Goal: Task Accomplishment & Management: Use online tool/utility

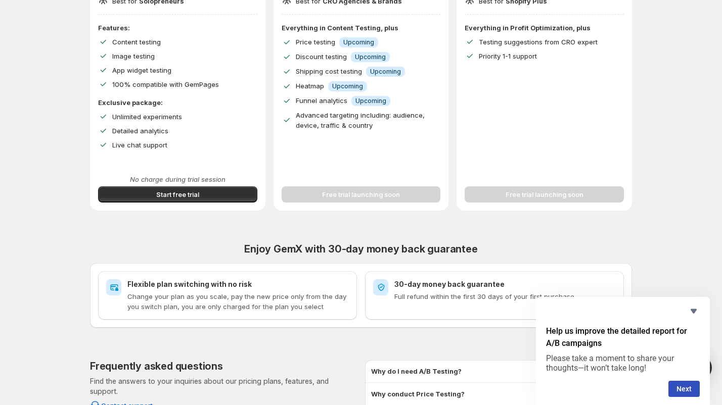
scroll to position [270, 0]
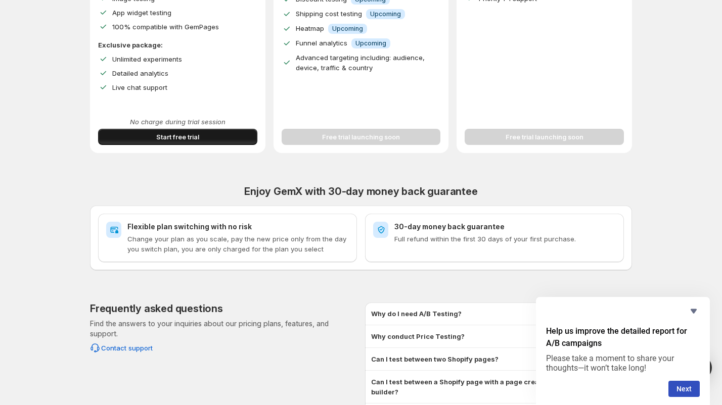
click at [161, 133] on span "Start free trial" at bounding box center [177, 137] width 43 height 10
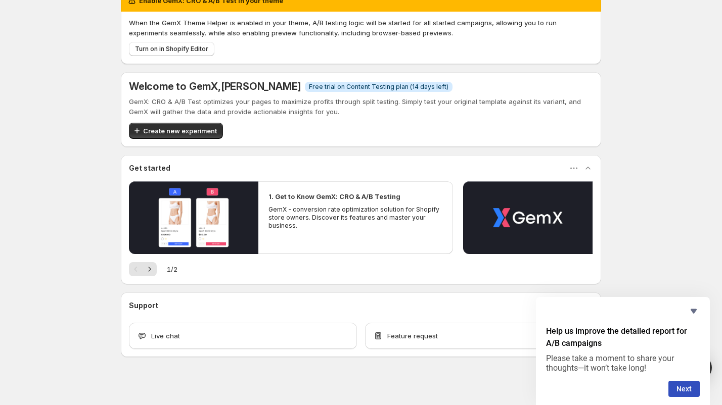
scroll to position [27, 0]
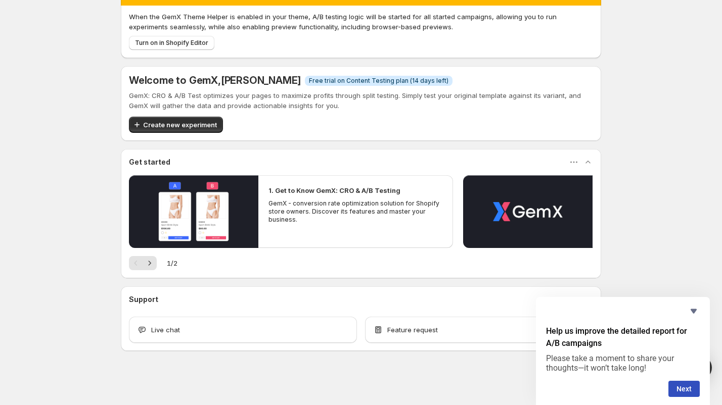
click at [374, 207] on p "GemX - conversion rate optimization solution for Shopify store owners. Discover…" at bounding box center [355, 212] width 174 height 24
click at [187, 120] on span "Create new experiment" at bounding box center [180, 125] width 74 height 10
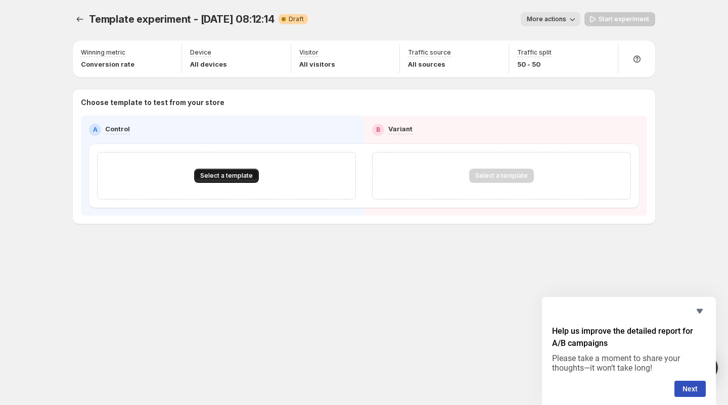
click at [241, 182] on button "Select a template" at bounding box center [226, 176] width 65 height 14
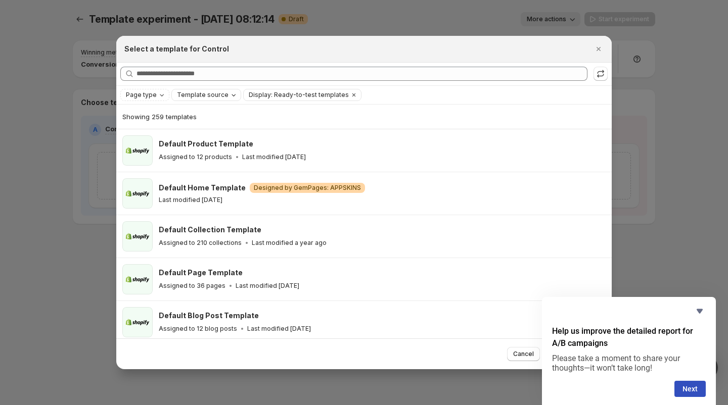
click at [181, 96] on span "Template source" at bounding box center [203, 95] width 52 height 8
click at [160, 96] on icon "Page type" at bounding box center [162, 95] width 4 height 2
click at [157, 113] on span "Landing page" at bounding box center [161, 115] width 43 height 8
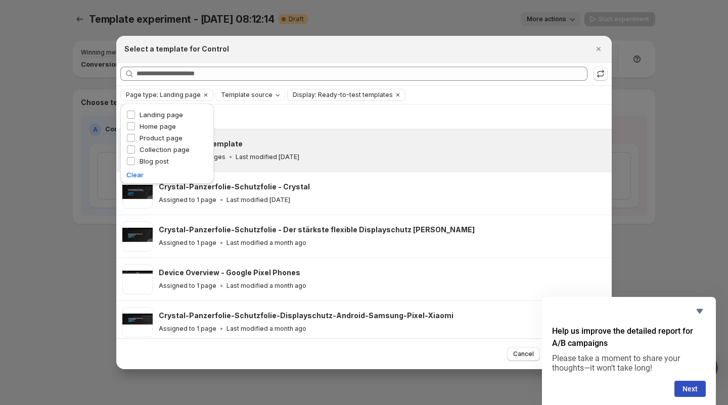
click at [339, 130] on div "Default Page Template Assigned to 36 pages Last modified [DATE]" at bounding box center [363, 150] width 495 height 42
click at [262, 117] on div "Showing 246 templates" at bounding box center [363, 117] width 483 height 10
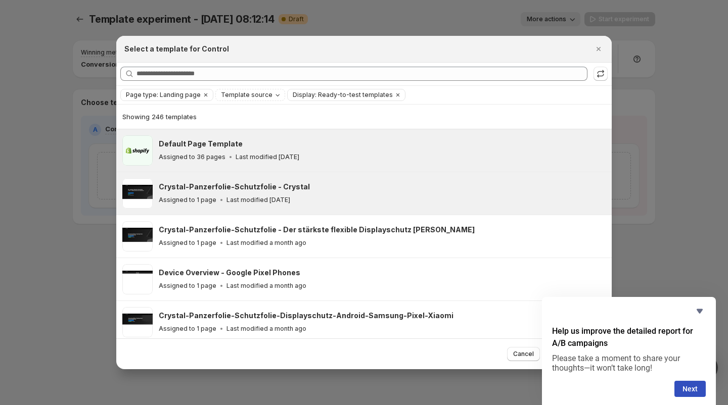
click at [294, 194] on div "Crystal-Panzerfolie-Schutzfolie - Crystal Assigned to 1 page Last modified [DAT…" at bounding box center [381, 193] width 444 height 23
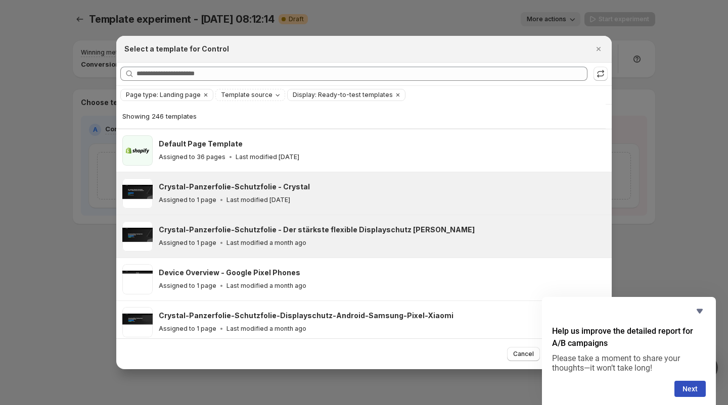
click at [299, 233] on h3 "Crystal-Panzerfolie-Schutzfolie - Der stärkste flexible Displayschutz [PERSON_N…" at bounding box center [317, 230] width 316 height 10
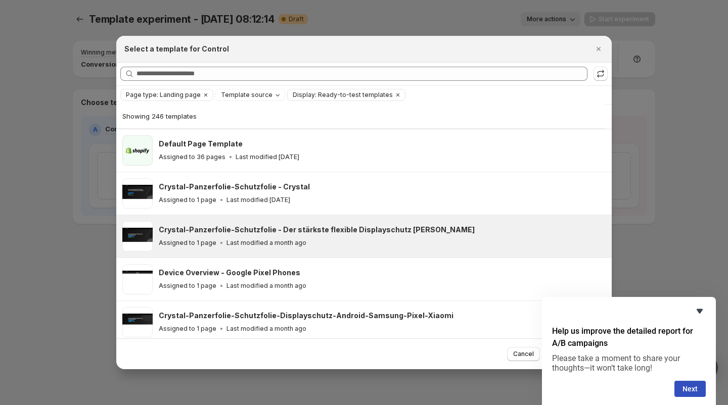
click at [697, 313] on icon "Hide survey" at bounding box center [700, 311] width 12 height 12
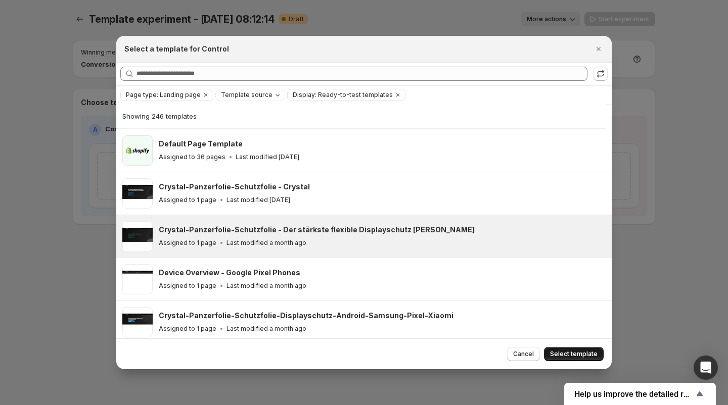
click at [589, 347] on button "Select template" at bounding box center [574, 354] width 60 height 14
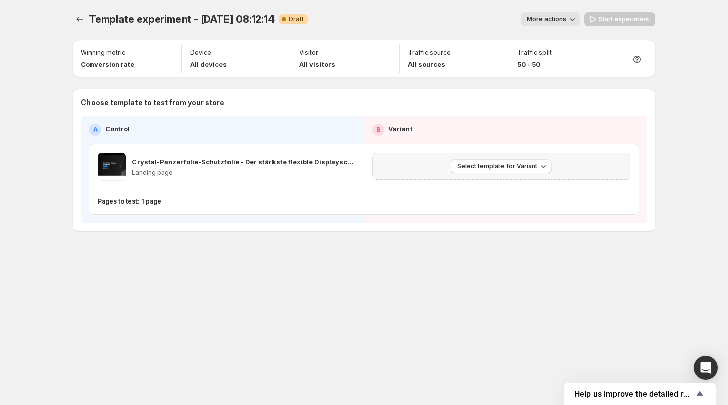
click at [429, 147] on div "Select template for Variant" at bounding box center [501, 166] width 275 height 43
click at [513, 170] on button "Select template for Variant" at bounding box center [501, 166] width 101 height 14
click at [484, 187] on span "Select an existing template" at bounding box center [493, 187] width 85 height 8
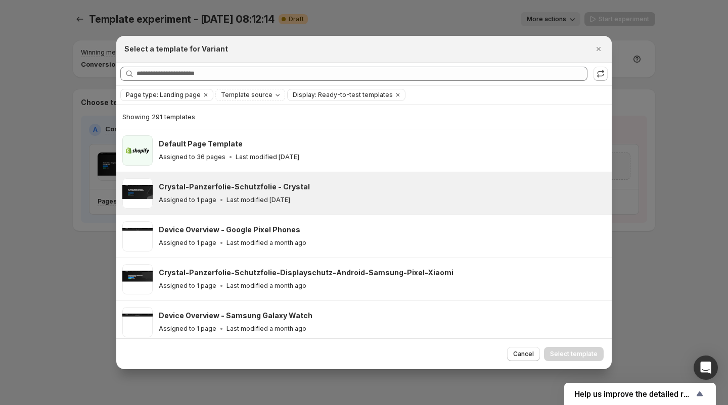
click at [256, 193] on div "Crystal-Panzerfolie-Schutzfolie - Crystal Assigned to 1 page Last modified [DAT…" at bounding box center [381, 193] width 444 height 23
click at [579, 352] on span "Select template" at bounding box center [574, 354] width 48 height 8
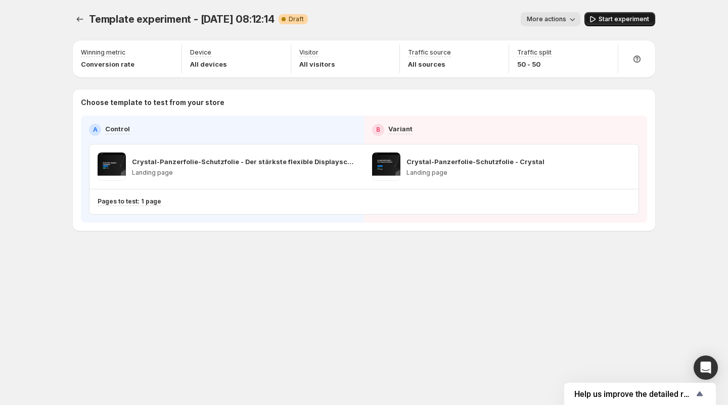
click at [623, 16] on span "Start experiment" at bounding box center [624, 19] width 51 height 8
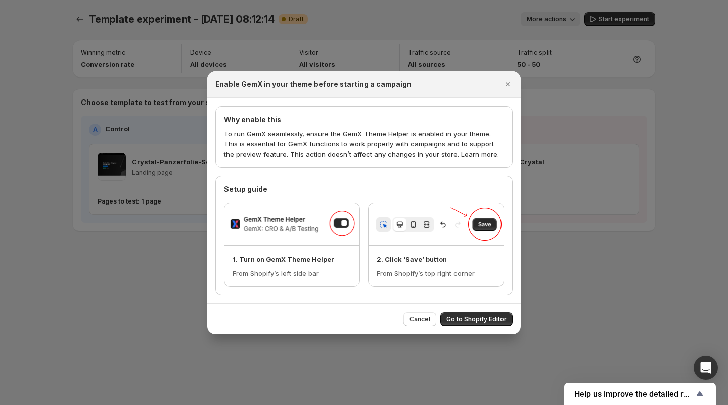
click at [468, 326] on div "Cancel Go to Shopify Editor" at bounding box center [363, 319] width 313 height 31
click at [469, 323] on button "Go to Shopify Editor" at bounding box center [476, 319] width 72 height 14
click at [505, 83] on icon "Close" at bounding box center [508, 84] width 10 height 10
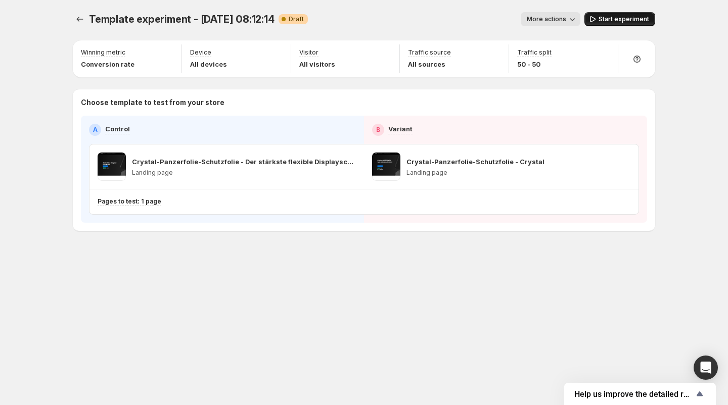
click at [610, 20] on span "Start experiment" at bounding box center [624, 19] width 51 height 8
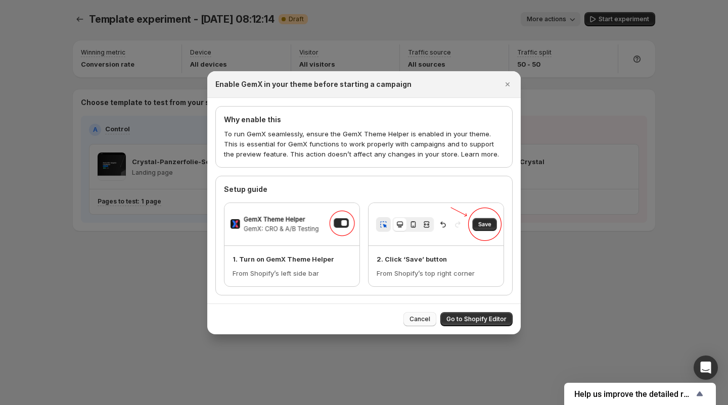
click at [424, 323] on button "Cancel" at bounding box center [419, 319] width 33 height 14
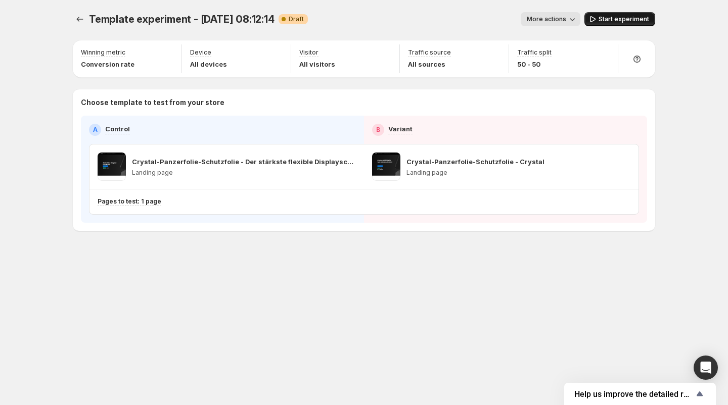
click at [613, 20] on span "Start experiment" at bounding box center [624, 19] width 51 height 8
click at [553, 22] on span "More actions" at bounding box center [541, 19] width 39 height 8
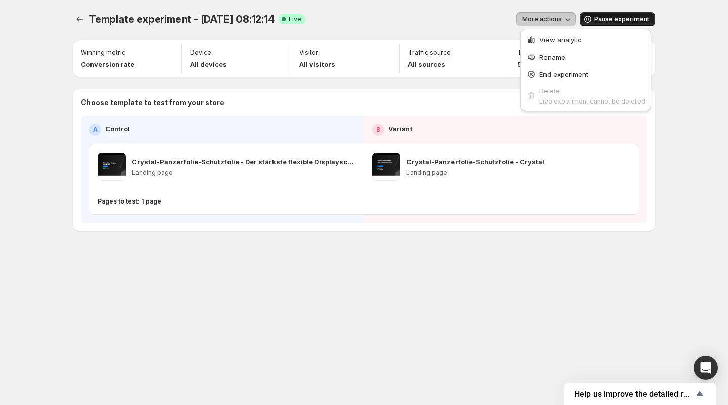
click at [295, 27] on div "Template experiment - [DATE] 08:12:14. This page is ready Template experiment -…" at bounding box center [364, 19] width 582 height 38
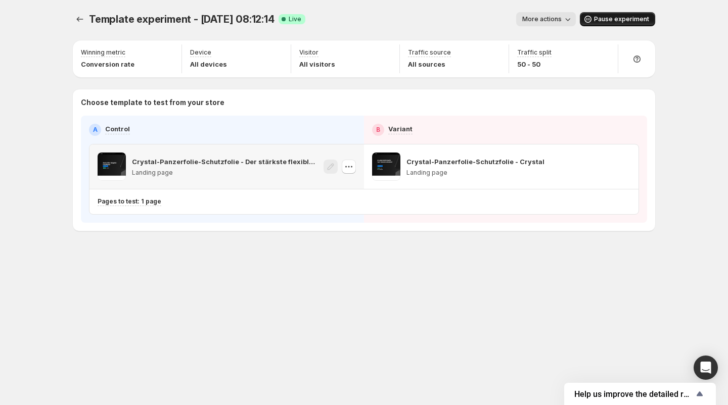
click at [203, 154] on div "Crystal-Panzerfolie-Schutzfolie - Der stärkste flexible Displayschutz [PERSON_N…" at bounding box center [225, 167] width 186 height 28
click at [255, 136] on div "A Control B Variant Crystal-Panzerfolie-Schutzfolie - Der stärkste flexible Dis…" at bounding box center [364, 169] width 550 height 91
click at [262, 59] on div "Device All devices" at bounding box center [236, 58] width 101 height 29
click at [230, 64] on div "Device All devices" at bounding box center [236, 58] width 101 height 29
click at [188, 64] on div "Device All devices" at bounding box center [236, 58] width 101 height 29
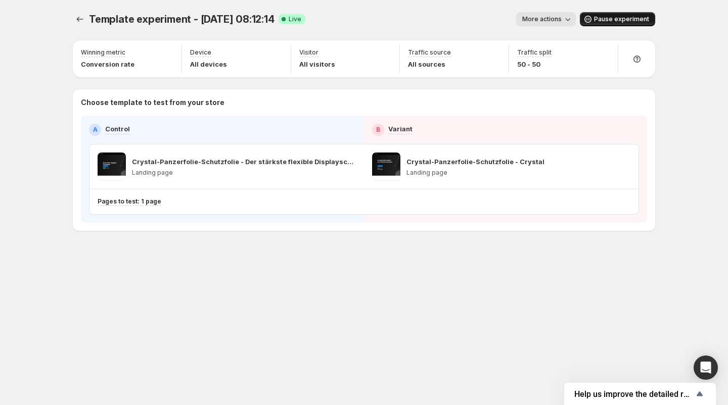
click at [557, 25] on button "More actions" at bounding box center [546, 19] width 60 height 14
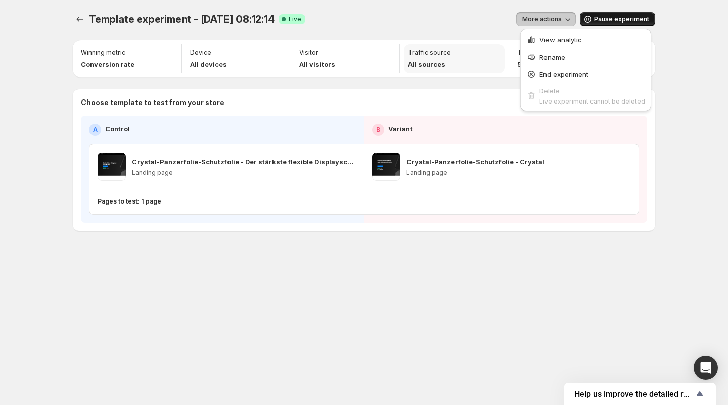
drag, startPoint x: 455, startPoint y: 67, endPoint x: 415, endPoint y: 59, distance: 41.6
click at [455, 66] on div "Traffic source All sources" at bounding box center [454, 58] width 101 height 29
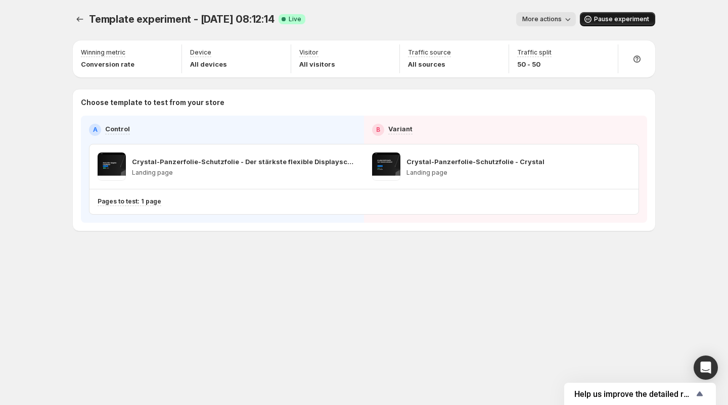
click at [71, 17] on div "Template experiment - [DATE] 08:12:14. This page is ready Template experiment -…" at bounding box center [364, 143] width 607 height 286
click at [76, 17] on icon "Experiments" at bounding box center [80, 19] width 10 height 10
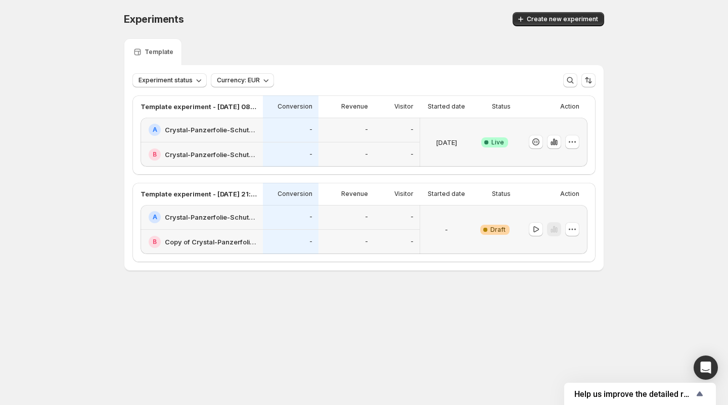
click at [272, 124] on div "-" at bounding box center [290, 130] width 43 height 12
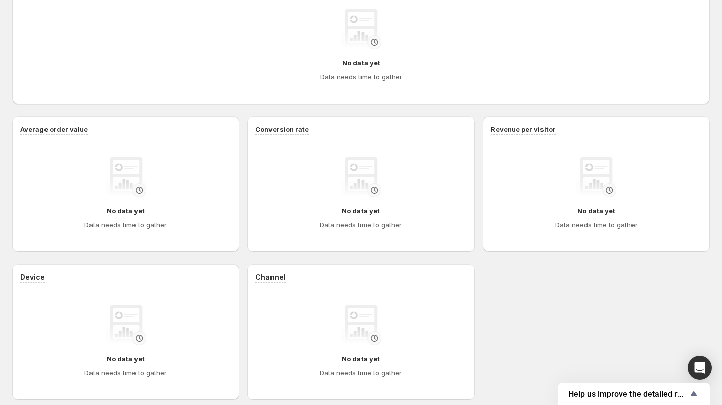
scroll to position [315, 0]
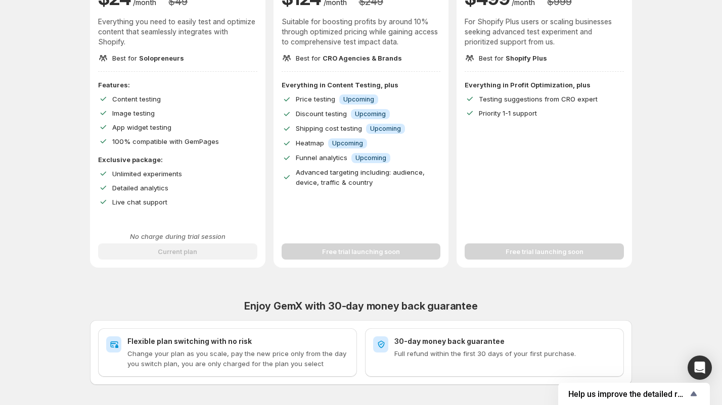
scroll to position [91, 0]
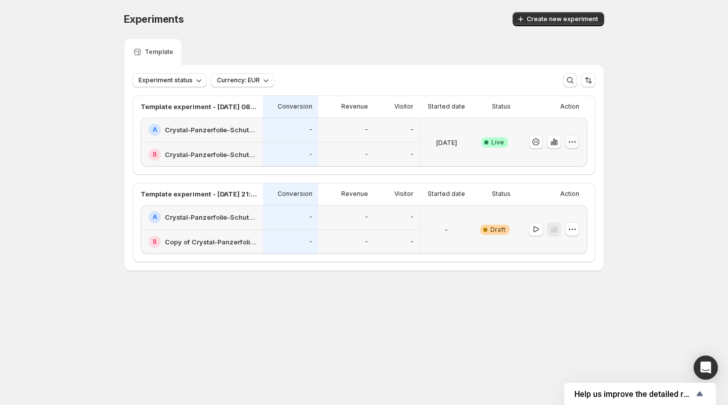
click at [570, 143] on icon "button" at bounding box center [572, 142] width 10 height 10
click at [550, 148] on button "button" at bounding box center [554, 142] width 14 height 14
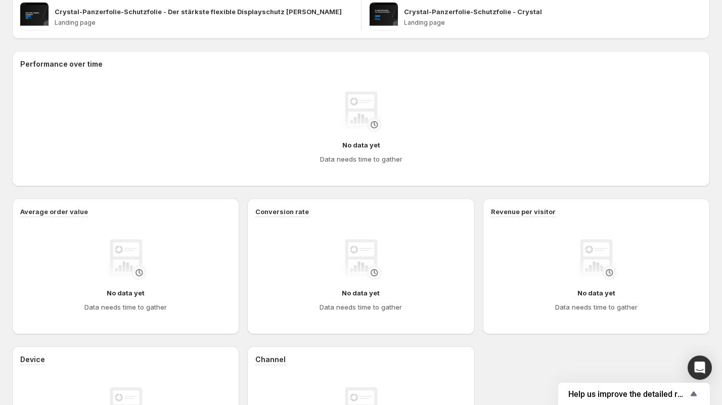
scroll to position [297, 0]
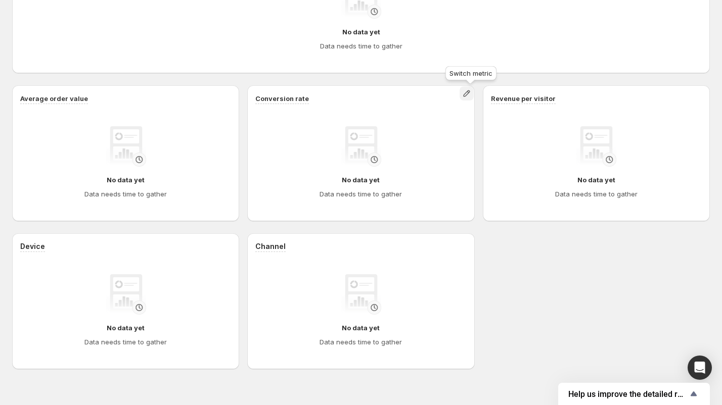
click at [470, 93] on icon "button" at bounding box center [467, 93] width 7 height 7
click at [371, 81] on div "Performance over time No data yet Data needs time to gather Average order value…" at bounding box center [361, 154] width 698 height 432
